Goal: Task Accomplishment & Management: Manage account settings

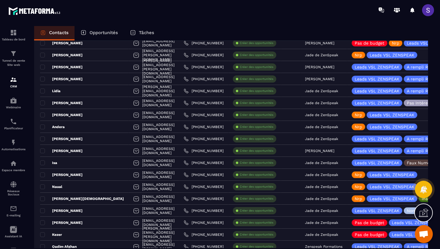
scroll to position [451, 0]
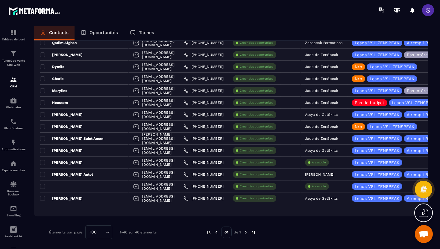
click at [246, 231] on img at bounding box center [245, 232] width 5 height 5
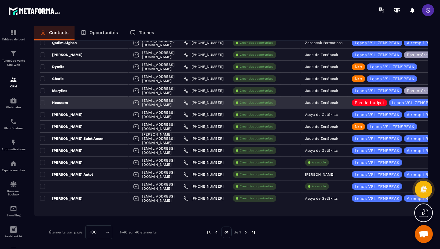
scroll to position [0, 0]
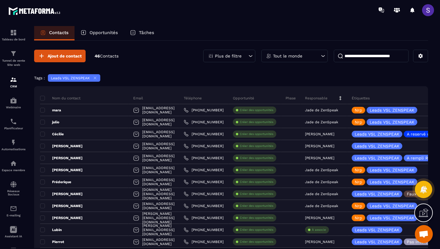
click at [94, 78] on icon at bounding box center [95, 78] width 2 height 2
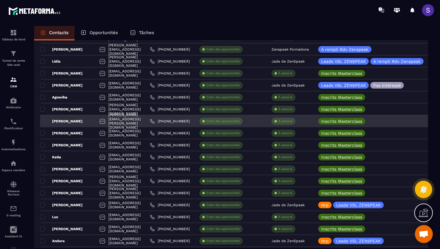
scroll to position [1085, 0]
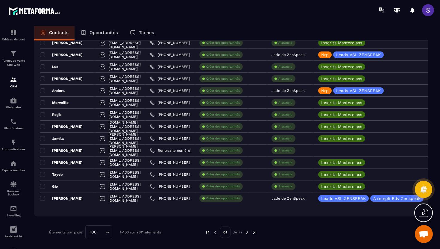
click at [226, 232] on p "01" at bounding box center [225, 232] width 10 height 11
click at [228, 232] on p "01" at bounding box center [225, 232] width 10 height 11
click at [245, 231] on img at bounding box center [247, 232] width 5 height 5
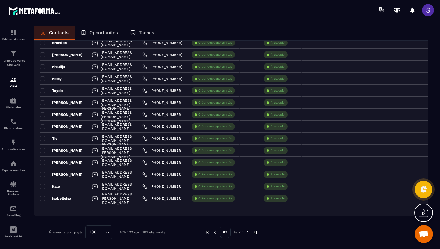
click at [247, 231] on img at bounding box center [247, 232] width 5 height 5
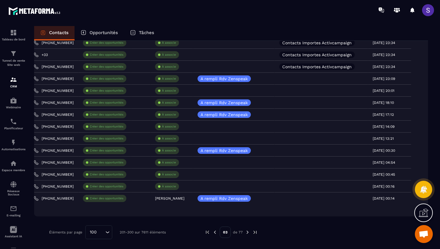
click at [248, 233] on img at bounding box center [247, 232] width 5 height 5
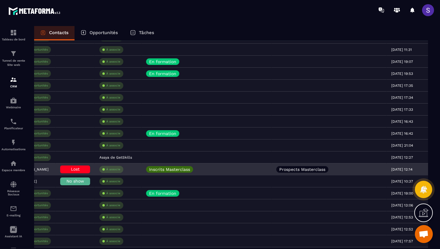
scroll to position [0, 0]
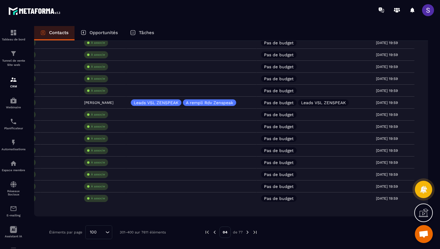
click at [249, 233] on img at bounding box center [247, 232] width 5 height 5
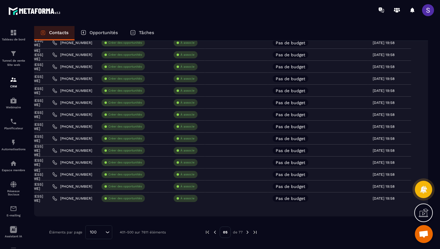
click at [248, 233] on img at bounding box center [247, 232] width 5 height 5
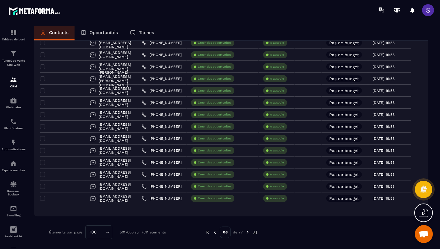
click at [248, 234] on img at bounding box center [247, 232] width 5 height 5
click at [248, 232] on img at bounding box center [247, 232] width 5 height 5
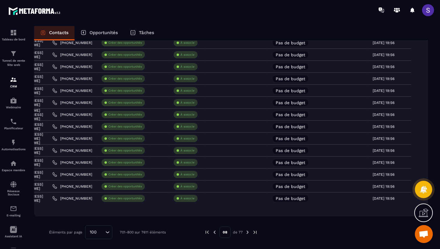
click at [248, 234] on img at bounding box center [247, 232] width 5 height 5
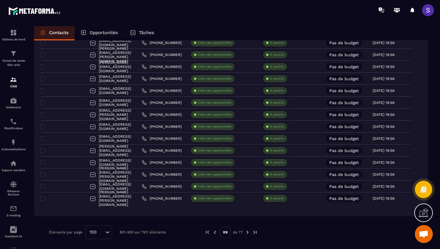
click at [248, 232] on img at bounding box center [247, 232] width 5 height 5
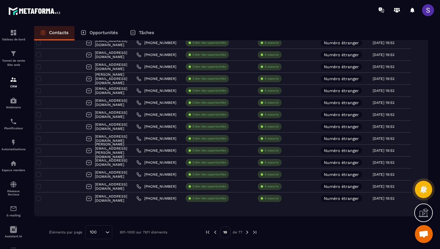
click at [247, 232] on img at bounding box center [247, 232] width 5 height 5
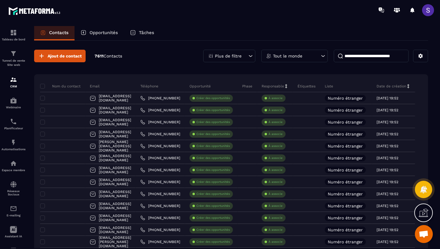
click at [242, 53] on div "Plus de filtre" at bounding box center [229, 56] width 52 height 13
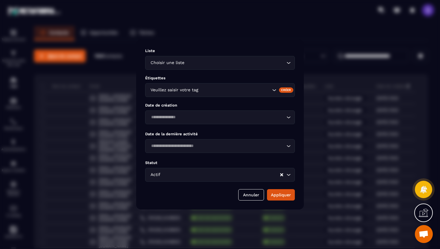
click at [203, 90] on input "Search for option" at bounding box center [234, 90] width 71 height 7
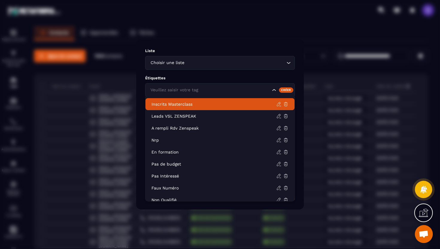
click at [185, 104] on p "Inscrits Masterclass" at bounding box center [214, 104] width 125 height 6
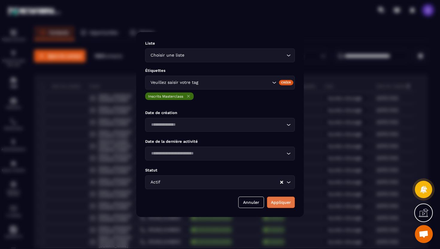
click at [285, 202] on button "Appliquer" at bounding box center [281, 202] width 28 height 11
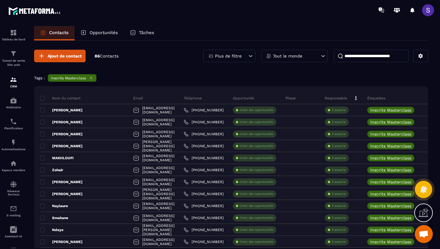
click at [90, 78] on icon at bounding box center [91, 78] width 4 height 4
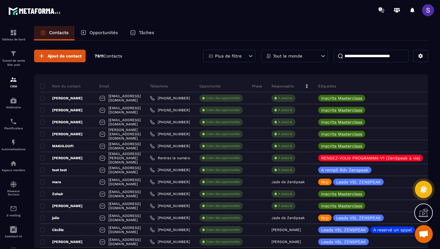
click at [243, 58] on div "Plus de filtre" at bounding box center [229, 56] width 52 height 13
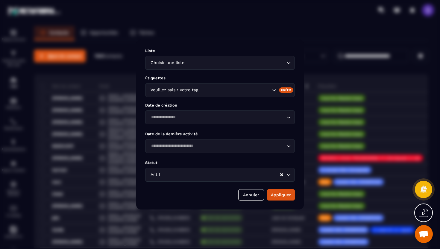
click at [233, 92] on input "Search for option" at bounding box center [234, 90] width 71 height 7
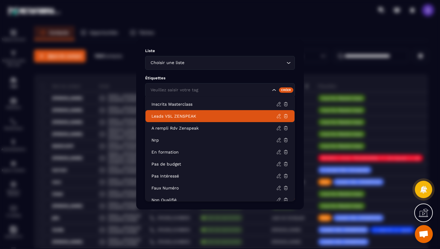
click at [185, 119] on p "Leads VSL ZENSPEAK" at bounding box center [214, 116] width 125 height 6
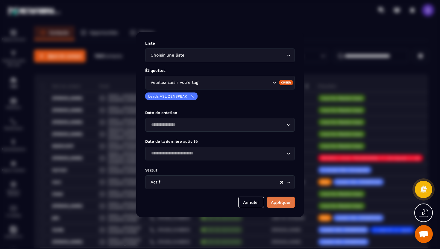
click at [286, 201] on button "Appliquer" at bounding box center [281, 202] width 28 height 11
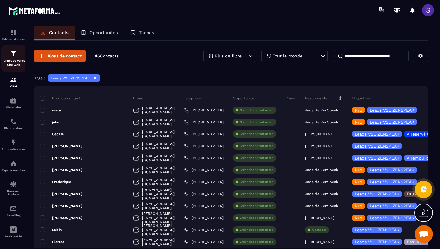
click at [11, 58] on div "Tunnel de vente Site web" at bounding box center [13, 58] width 24 height 17
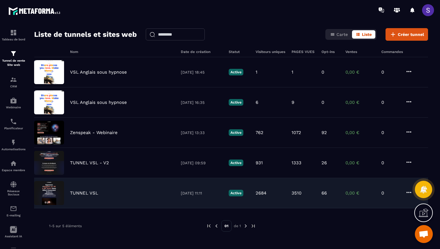
scroll to position [19, 0]
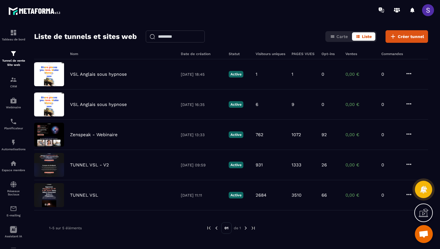
click at [146, 211] on div "Nom Date de création Statut Visiteurs uniques PAGES VUES Opt-ins Ventes Command…" at bounding box center [231, 147] width 394 height 191
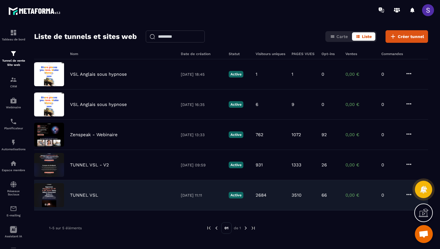
click at [154, 202] on div "TUNNEL VSL [DATE] 11:11 Active 2684 3510 66 0,00 € 0" at bounding box center [231, 195] width 394 height 30
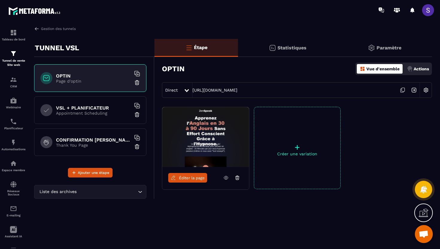
click at [287, 48] on p "Statistiques" at bounding box center [292, 48] width 29 height 6
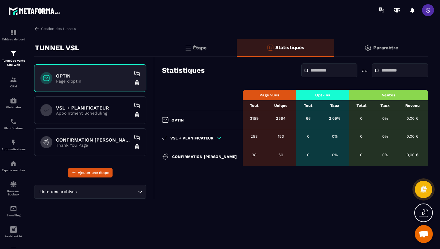
drag, startPoint x: 221, startPoint y: 85, endPoint x: 319, endPoint y: 71, distance: 98.8
click at [319, 71] on input "text" at bounding box center [332, 70] width 42 height 4
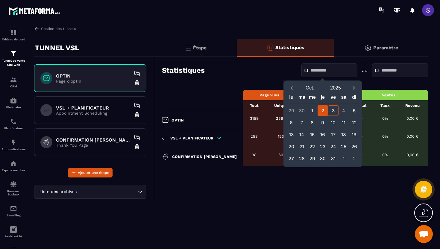
drag, startPoint x: 319, startPoint y: 71, endPoint x: 322, endPoint y: 113, distance: 41.4
click at [322, 113] on div "2" at bounding box center [323, 110] width 10 height 10
type input "**********"
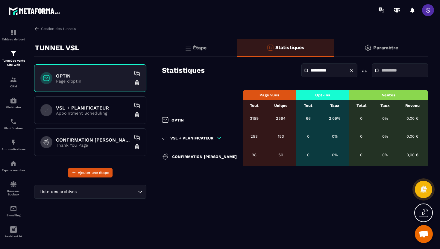
click at [381, 69] on input "text" at bounding box center [402, 70] width 42 height 4
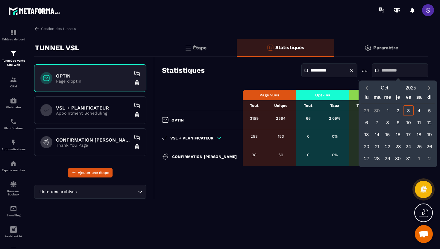
click at [410, 111] on div "3" at bounding box center [408, 110] width 10 height 10
type input "**********"
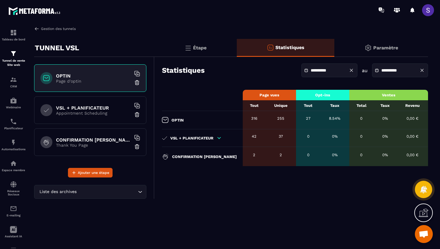
click at [36, 29] on img at bounding box center [36, 28] width 5 height 5
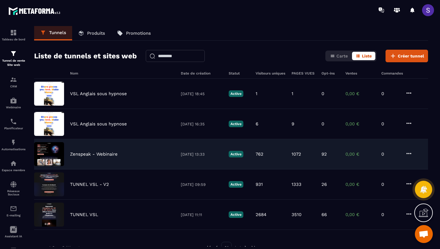
click at [120, 151] on div "Zenspeak - Webinaire [DATE] 13:33 Active 762 1072 92 0,00 € 0" at bounding box center [231, 154] width 394 height 30
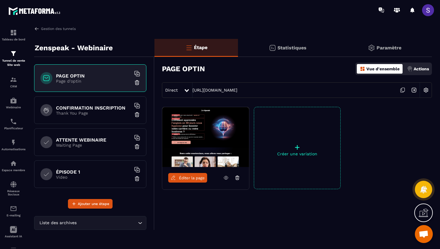
click at [300, 49] on p "Statistiques" at bounding box center [292, 48] width 29 height 6
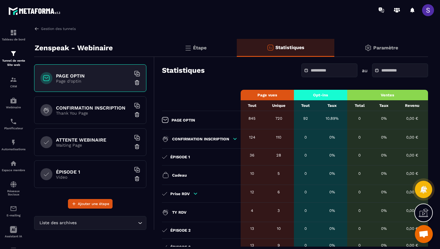
click at [311, 69] on input "text" at bounding box center [332, 70] width 42 height 4
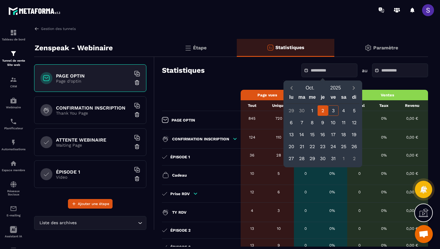
click at [325, 110] on div "2" at bounding box center [323, 110] width 10 height 10
type input "**********"
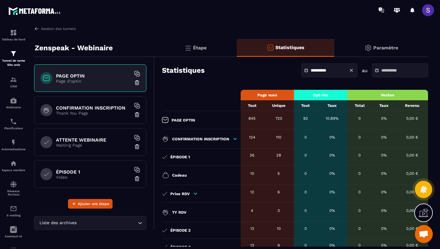
click at [384, 72] on input "text" at bounding box center [402, 70] width 42 height 4
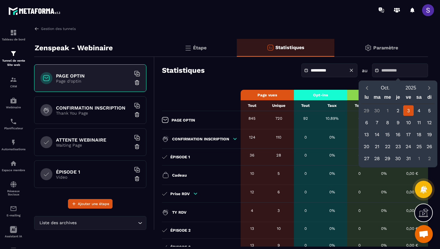
click at [412, 110] on div "3" at bounding box center [408, 110] width 10 height 10
type input "**********"
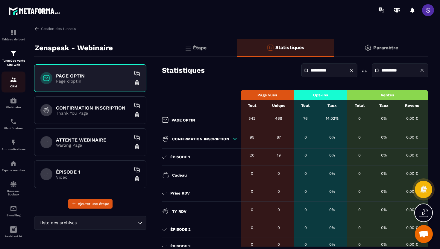
click at [11, 84] on div "CRM" at bounding box center [13, 82] width 24 height 12
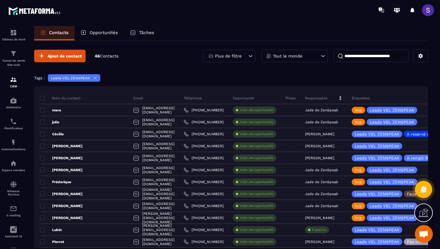
click at [247, 57] on div "Plus de filtre" at bounding box center [229, 56] width 52 height 13
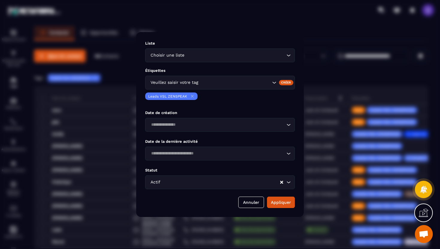
click at [191, 95] on icon "Modal window" at bounding box center [192, 96] width 4 height 4
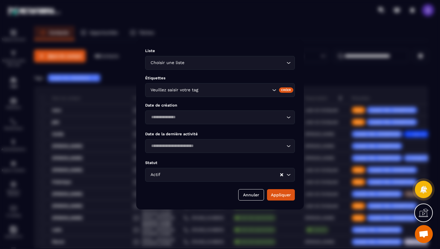
click at [191, 94] on div "Veuillez saisir votre tag" at bounding box center [220, 90] width 150 height 14
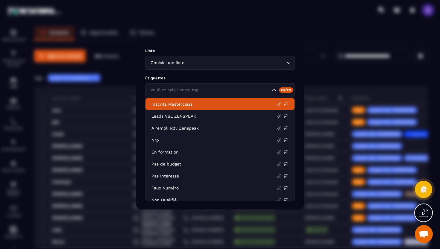
click at [182, 105] on p "Inscrits Masterclass" at bounding box center [214, 104] width 125 height 6
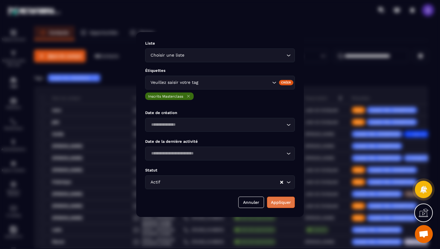
click at [287, 207] on button "Appliquer" at bounding box center [281, 202] width 28 height 11
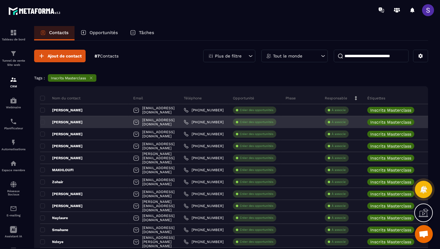
click at [129, 122] on div "[EMAIL_ADDRESS][DOMAIN_NAME]" at bounding box center [154, 122] width 51 height 12
click at [60, 122] on p "[PERSON_NAME]" at bounding box center [61, 122] width 43 height 5
